Goal: Task Accomplishment & Management: Manage account settings

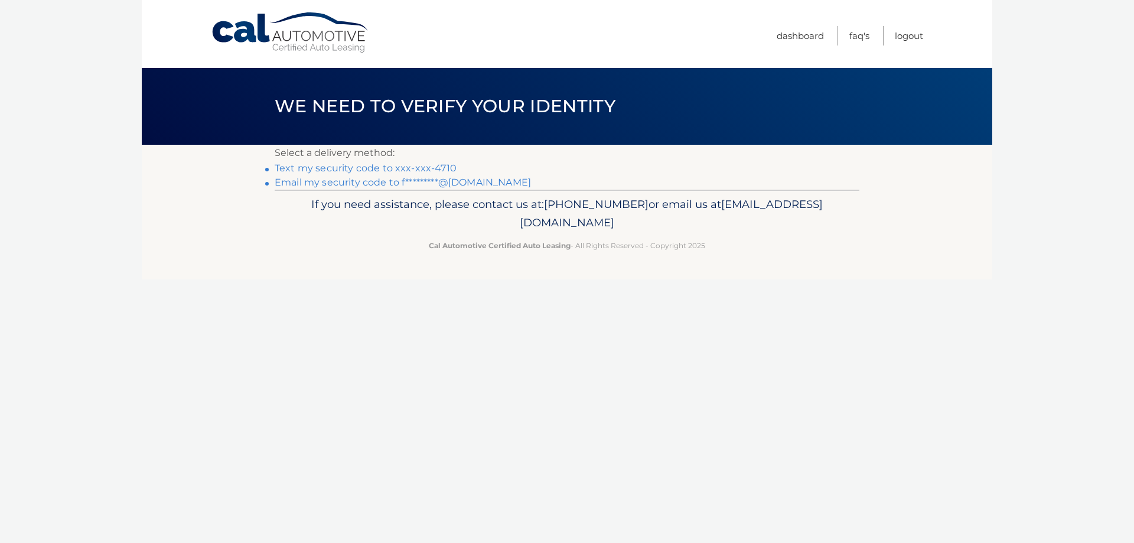
click at [343, 170] on link "Text my security code to xxx-xxx-4710" at bounding box center [366, 167] width 182 height 11
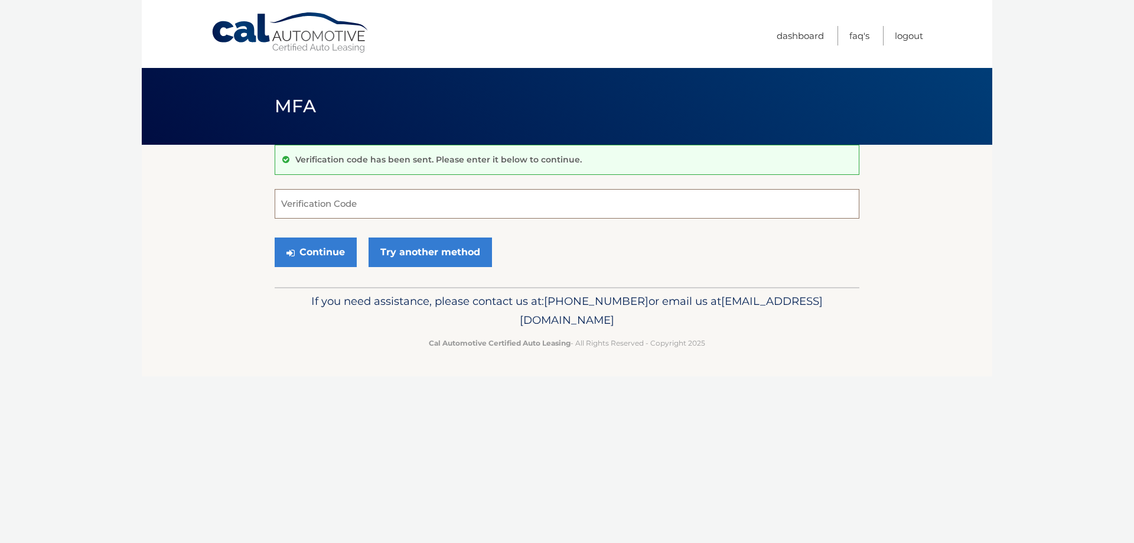
click at [363, 205] on input "Verification Code" at bounding box center [567, 204] width 585 height 30
type input "779830"
click at [275, 237] on button "Continue" at bounding box center [316, 252] width 82 height 30
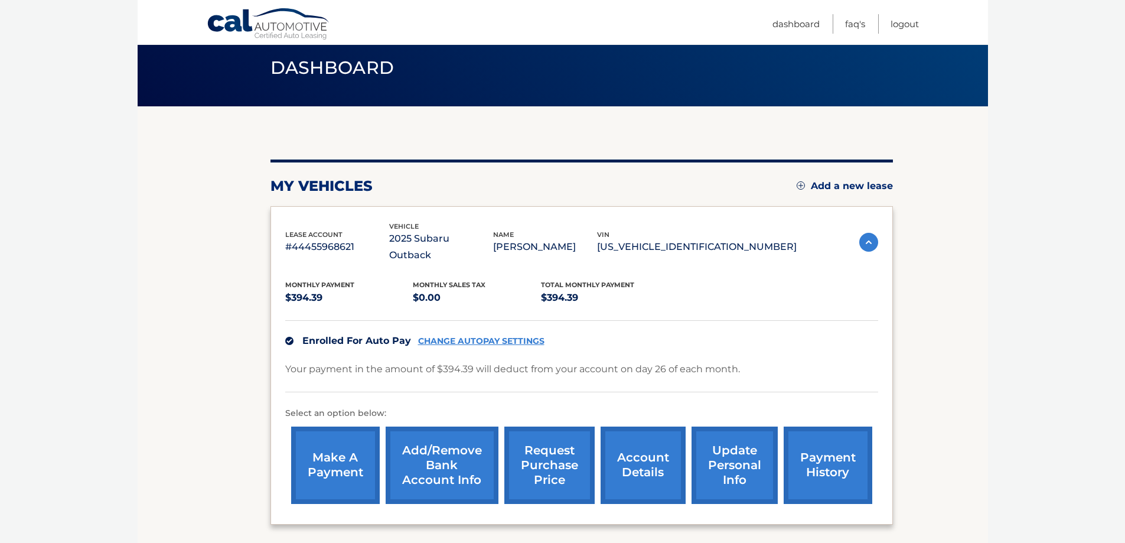
scroll to position [59, 0]
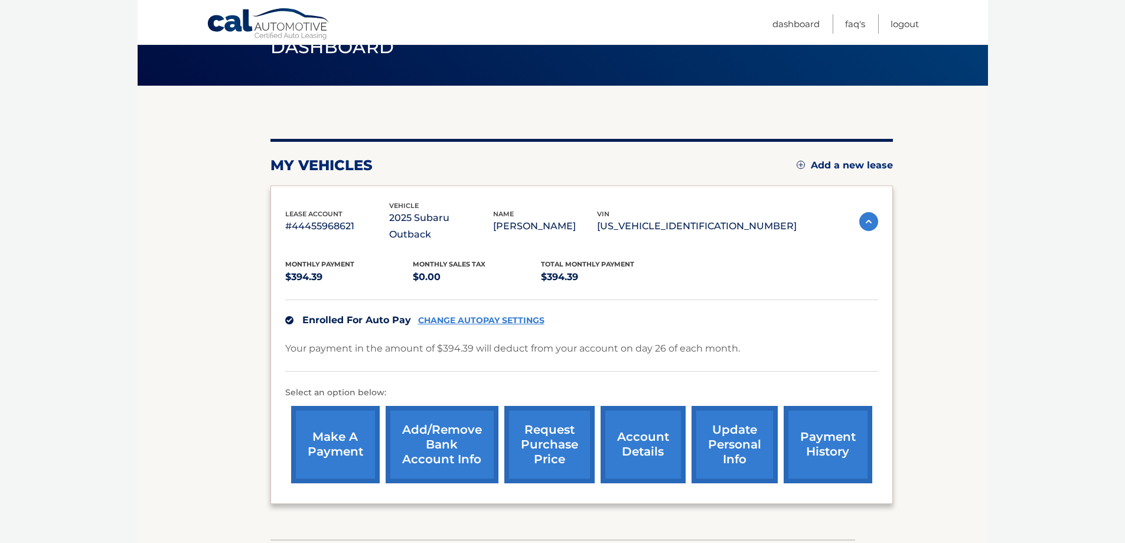
click at [464, 315] on link "CHANGE AUTOPAY SETTINGS" at bounding box center [481, 320] width 126 height 10
click at [825, 434] on link "payment history" at bounding box center [828, 444] width 89 height 77
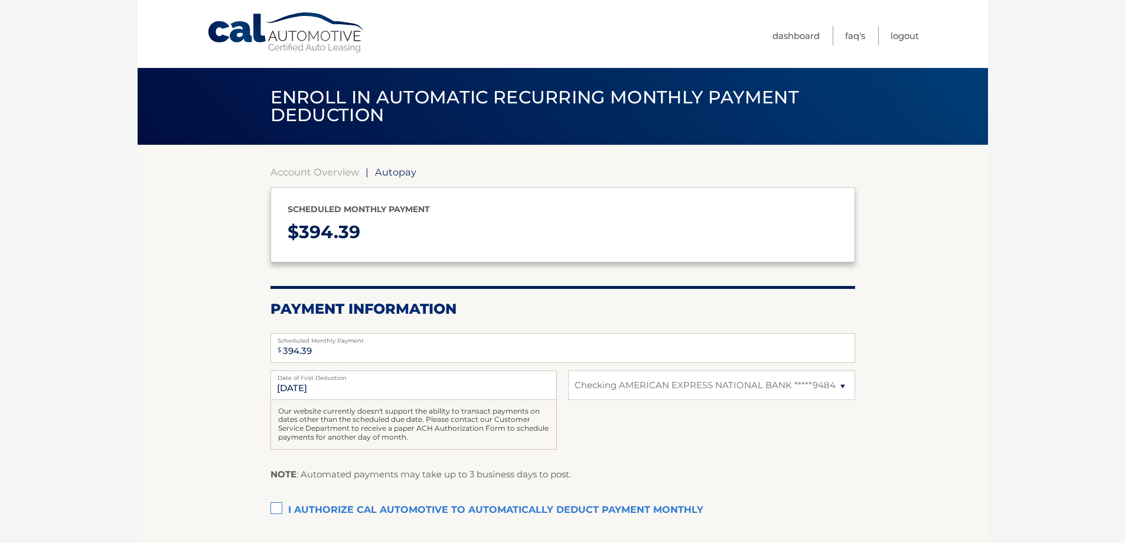
select select "MTE0YjYwOWEtNDgxYS00NWQwLTlmMjMtNzhmMzgyNjI3YmM3"
click at [758, 389] on select "Select Bank Account Checking AMERICAN EXPRESS NATIONAL BANK *****9484" at bounding box center [711, 385] width 287 height 30
click at [568, 370] on select "Select Bank Account Checking AMERICAN EXPRESS NATIONAL BANK *****9484" at bounding box center [711, 385] width 287 height 30
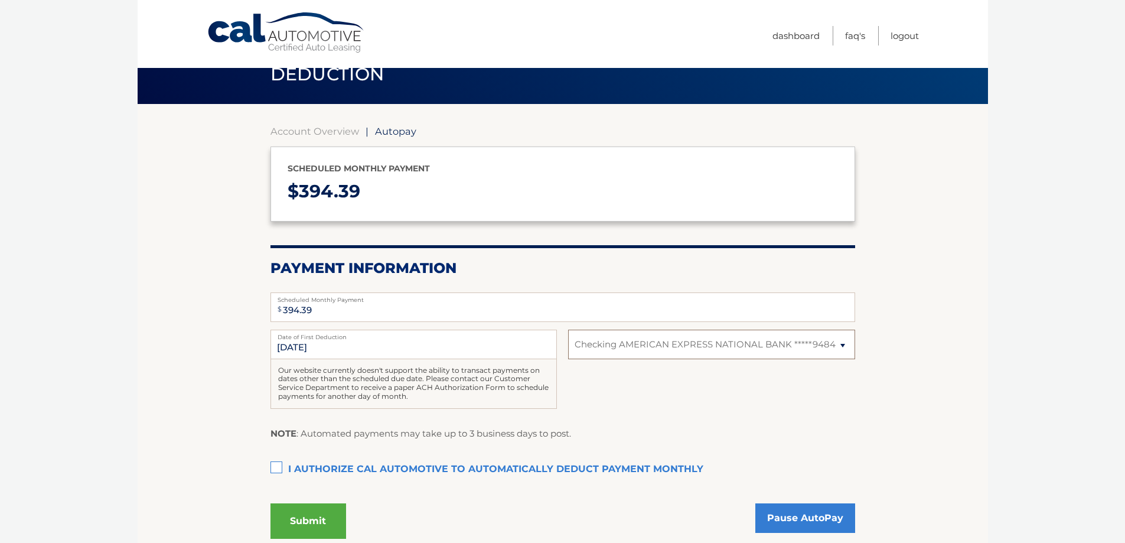
scroll to position [25, 0]
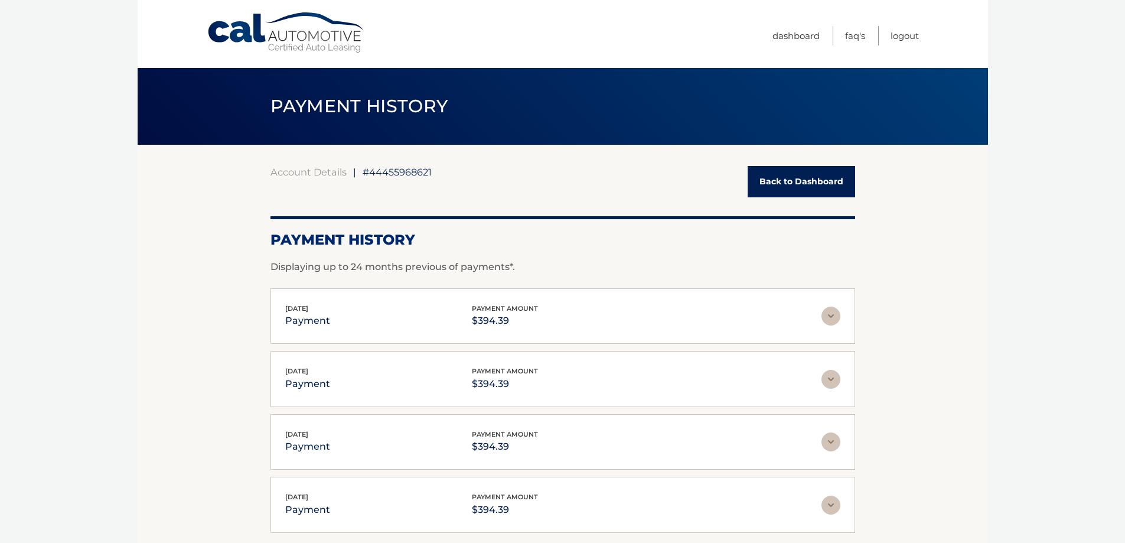
click at [834, 314] on img at bounding box center [831, 316] width 19 height 19
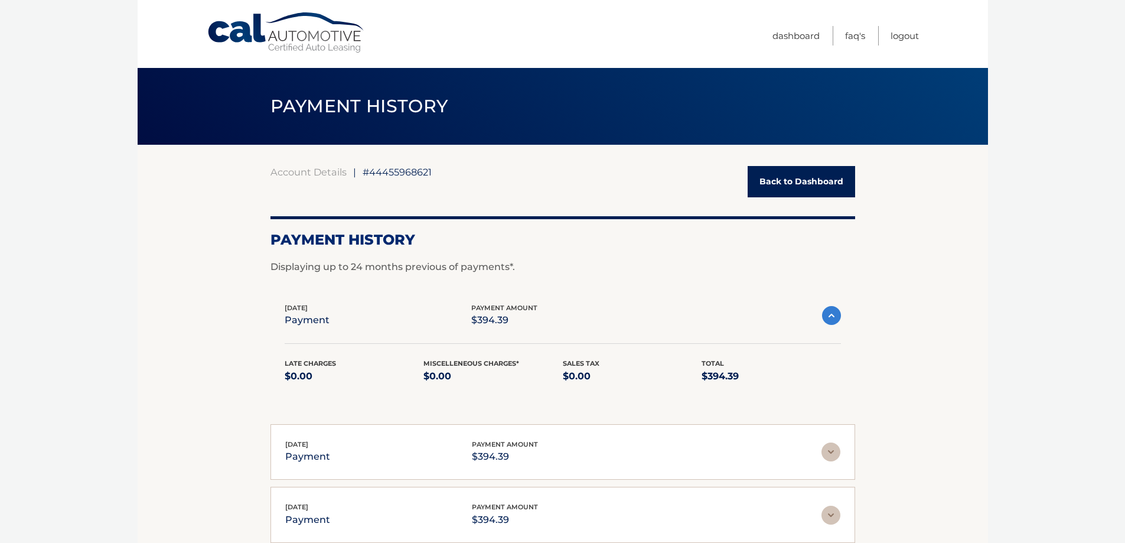
click at [834, 314] on img at bounding box center [831, 315] width 19 height 19
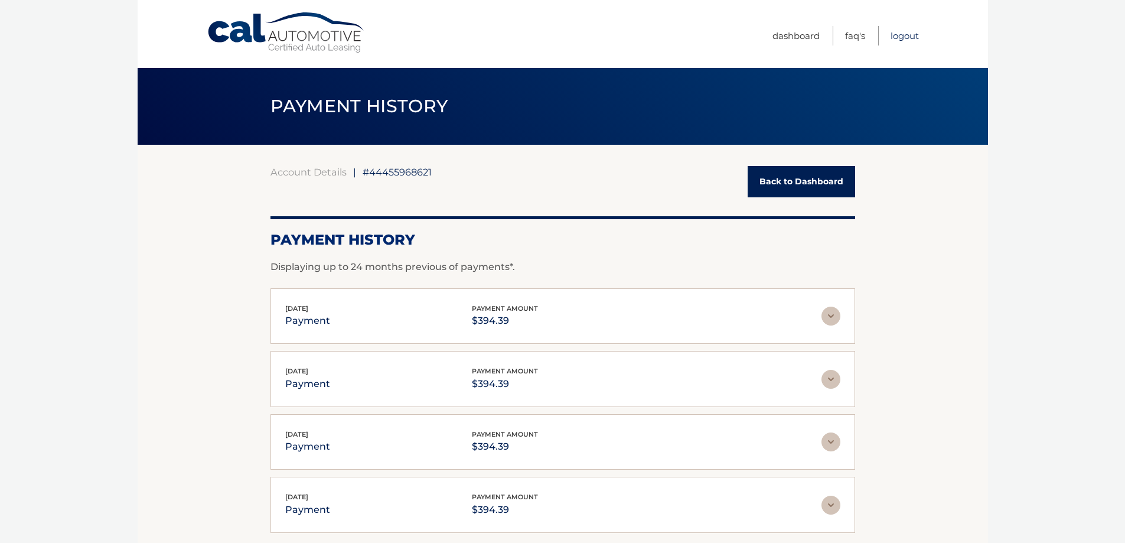
click at [904, 35] on link "Logout" at bounding box center [905, 35] width 28 height 19
